Goal: Contribute content

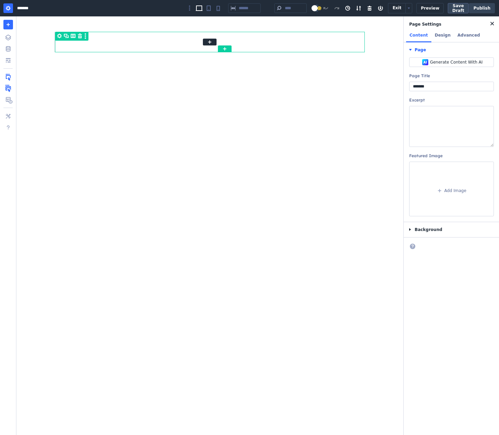
click at [457, 6] on button "Save Draft" at bounding box center [458, 8] width 21 height 10
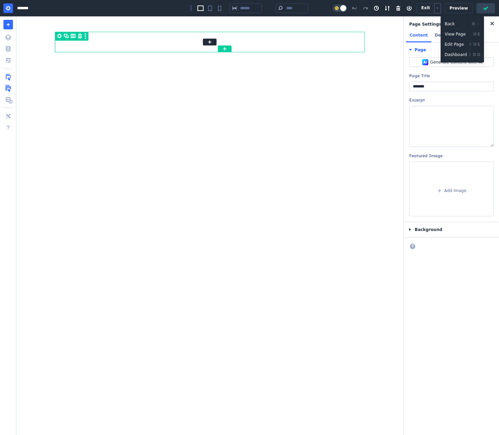
click at [439, 9] on body "About WordPress About WordPress Get Involved WordPress.org Documentation Learn …" at bounding box center [249, 217] width 499 height 435
click at [456, 44] on button "Edit Page ⇧ ⌘ e" at bounding box center [462, 44] width 43 height 10
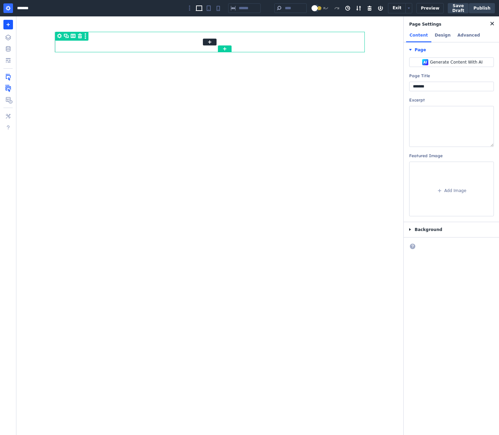
click at [7, 22] on icon "button" at bounding box center [8, 25] width 10 height 10
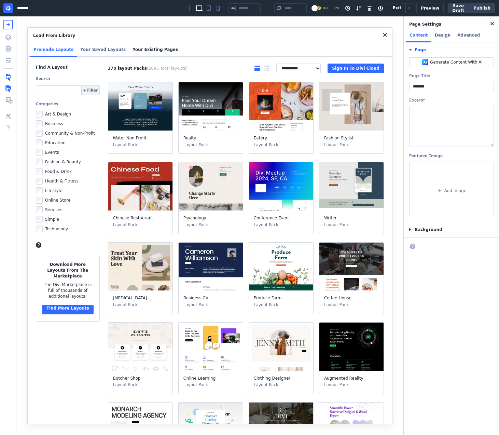
click at [139, 46] on button "Your Existing Pages" at bounding box center [155, 50] width 52 height 14
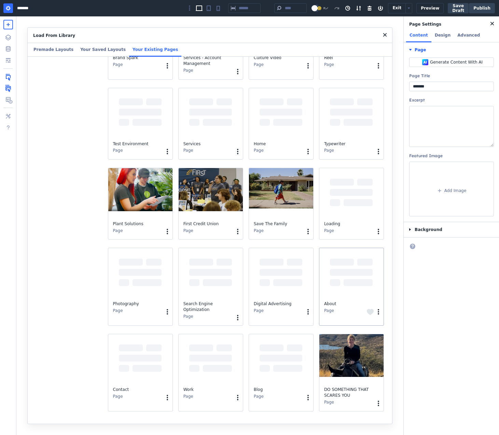
click at [334, 271] on div at bounding box center [352, 272] width 64 height 48
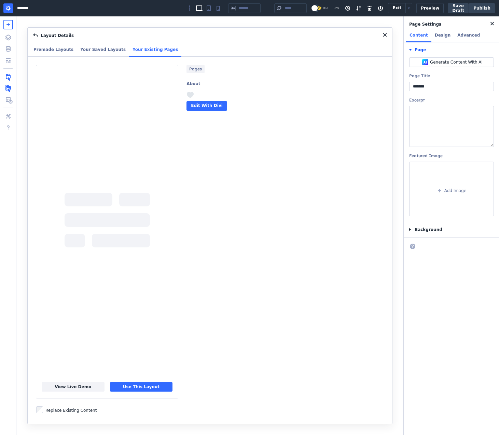
scroll to position [168, 0]
click at [143, 383] on button "Use This Layout" at bounding box center [141, 387] width 63 height 10
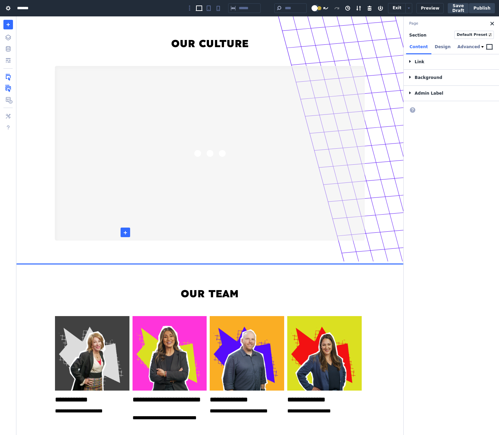
drag, startPoint x: 22, startPoint y: 18, endPoint x: 125, endPoint y: 232, distance: 237.9
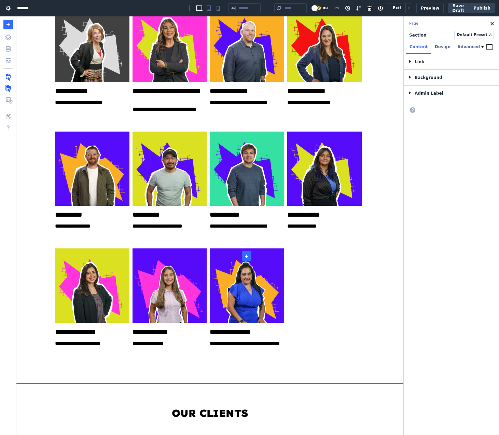
scroll to position [298, 0]
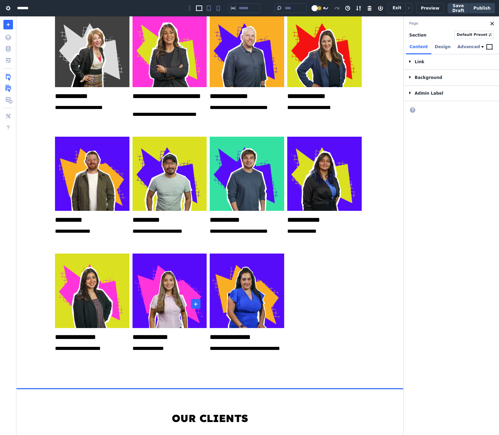
drag, startPoint x: 20, startPoint y: 262, endPoint x: 196, endPoint y: 304, distance: 180.6
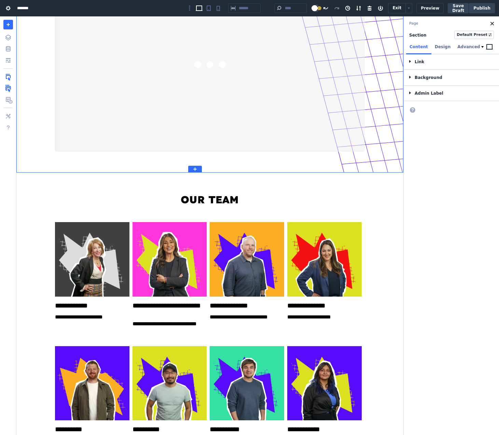
scroll to position [0, 0]
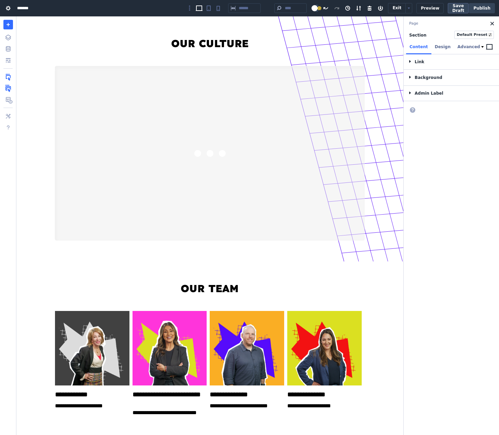
click at [467, 8] on button "Save Draft" at bounding box center [458, 8] width 21 height 10
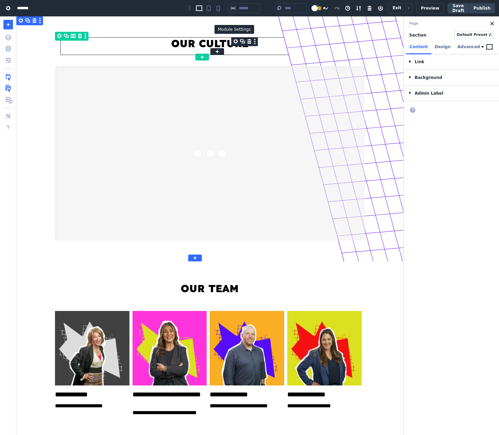
click at [236, 41] on icon "Module mousetrap" at bounding box center [235, 41] width 7 height 8
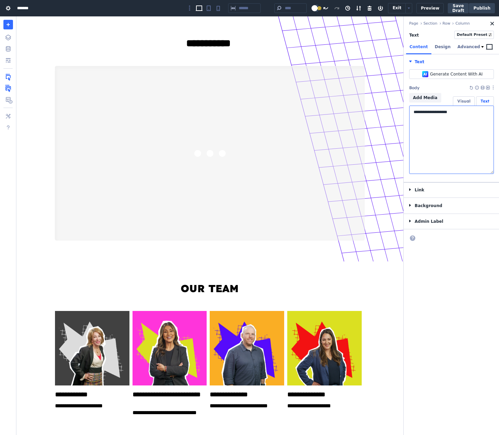
click at [442, 111] on textarea "**********" at bounding box center [452, 140] width 85 height 68
drag, startPoint x: 442, startPoint y: 111, endPoint x: 428, endPoint y: 112, distance: 13.3
click at [428, 112] on textarea "**********" at bounding box center [452, 140] width 85 height 68
type textarea "**********"
click at [461, 10] on button "Save Draft" at bounding box center [458, 8] width 21 height 10
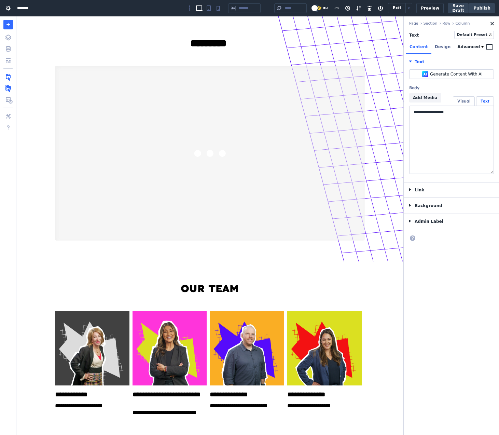
click at [484, 5] on button "Publish" at bounding box center [482, 8] width 26 height 10
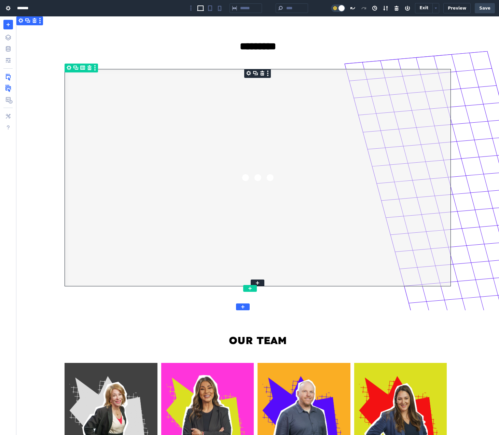
click at [247, 75] on icon "Module mousetrap" at bounding box center [248, 73] width 5 height 5
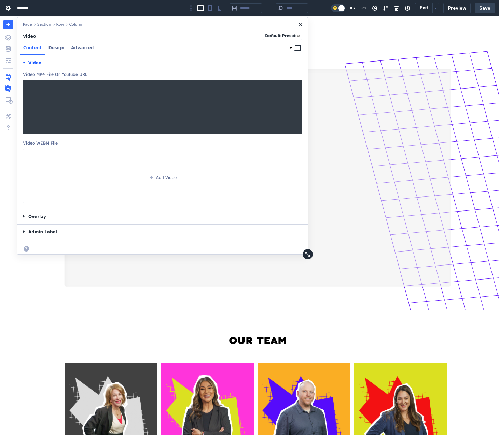
drag, startPoint x: 110, startPoint y: 125, endPoint x: 306, endPoint y: 253, distance: 233.8
click at [306, 253] on button "Resize" at bounding box center [308, 254] width 10 height 10
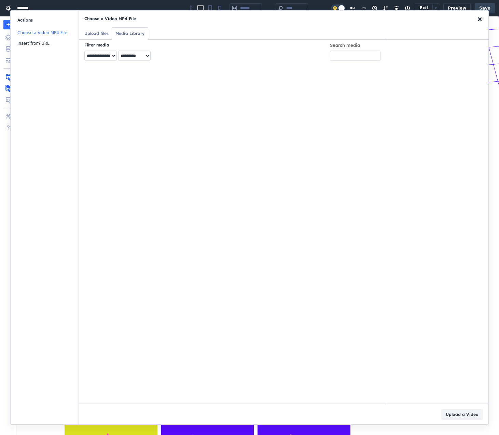
click at [156, 109] on body "About WordPress About WordPress Get Involved WordPress.org Documentation Learn …" at bounding box center [249, 217] width 499 height 435
click at [53, 43] on button "Insert from URL" at bounding box center [45, 43] width 68 height 11
click at [166, 41] on input "Insert from URL" at bounding box center [283, 41] width 399 height 16
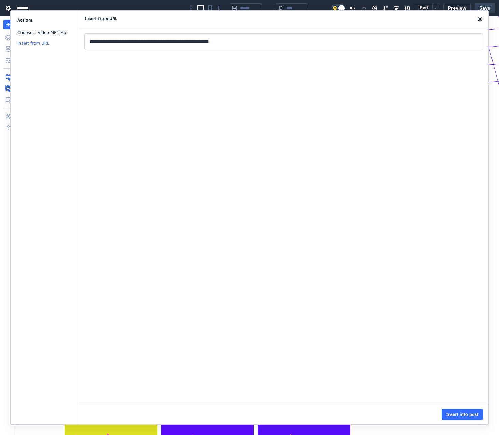
click at [218, 40] on input "**********" at bounding box center [283, 41] width 399 height 16
drag, startPoint x: 274, startPoint y: 51, endPoint x: 286, endPoint y: 52, distance: 11.7
click at [286, 52] on span "**********" at bounding box center [284, 41] width 410 height 27
type input "**********"
click at [301, 267] on div "Link Text" at bounding box center [284, 230] width 410 height 348
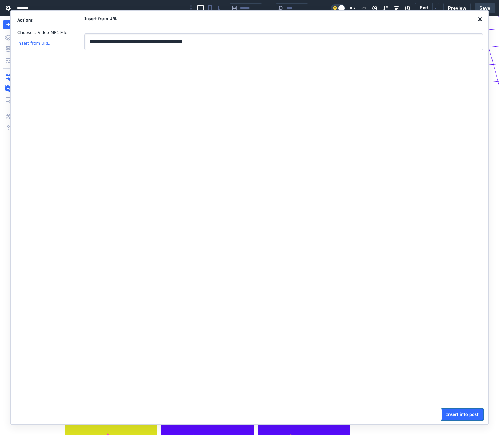
click at [454, 414] on button "Insert into post" at bounding box center [462, 414] width 41 height 11
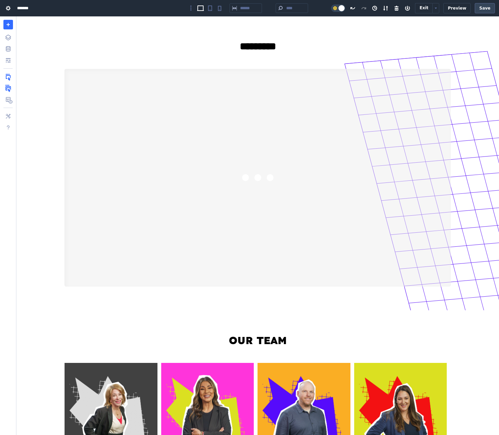
click at [493, 5] on button "Save" at bounding box center [485, 8] width 20 height 10
click at [441, 6] on body "About WordPress About WordPress Get Involved WordPress.org Documentation Learn …" at bounding box center [249, 217] width 499 height 435
click at [449, 32] on button "View Page ⌘ e" at bounding box center [464, 34] width 43 height 10
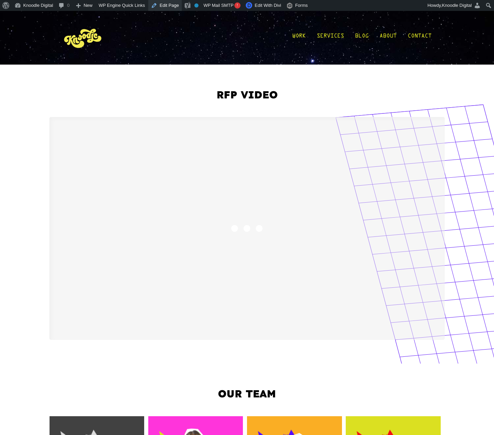
click at [167, 7] on link "Edit Page" at bounding box center [164, 5] width 33 height 11
click at [353, 383] on div "Our Team" at bounding box center [247, 396] width 369 height 29
